Goal: Task Accomplishment & Management: Use online tool/utility

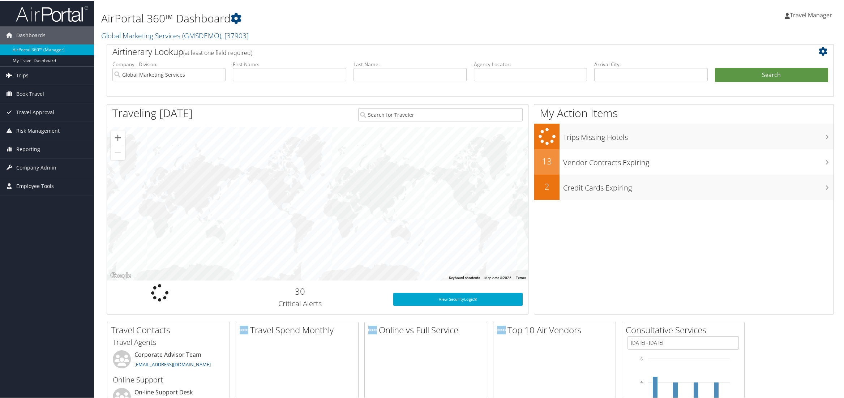
click at [20, 77] on span "Trips" at bounding box center [22, 75] width 12 height 18
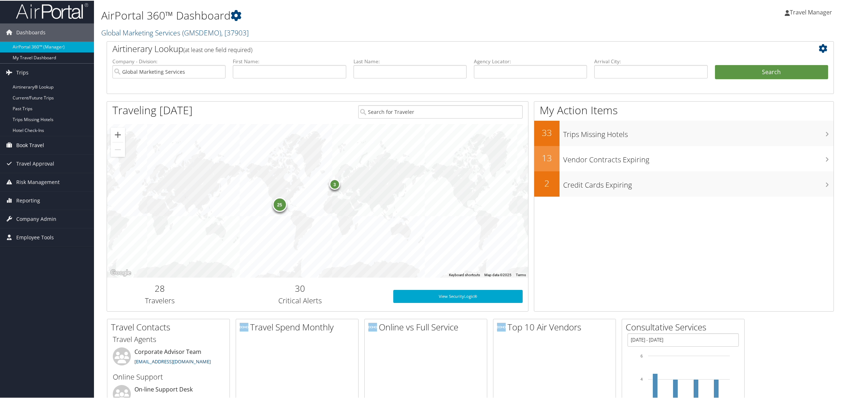
click at [29, 149] on span "Book Travel" at bounding box center [30, 144] width 28 height 18
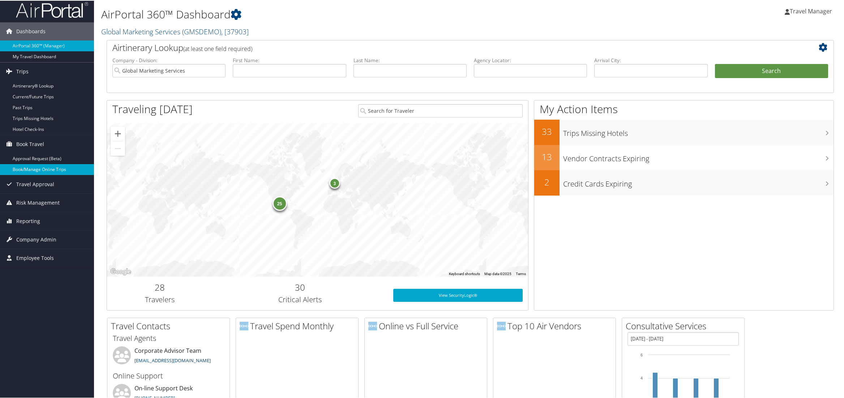
click at [38, 171] on link "Book/Manage Online Trips" at bounding box center [47, 168] width 94 height 11
click at [24, 220] on span "Reporting" at bounding box center [28, 220] width 24 height 18
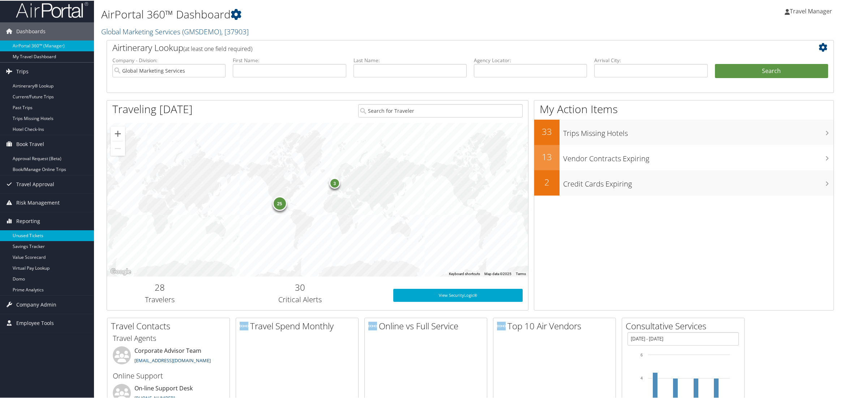
click at [25, 234] on link "Unused Tickets" at bounding box center [47, 234] width 94 height 11
